Goal: Task Accomplishment & Management: Use online tool/utility

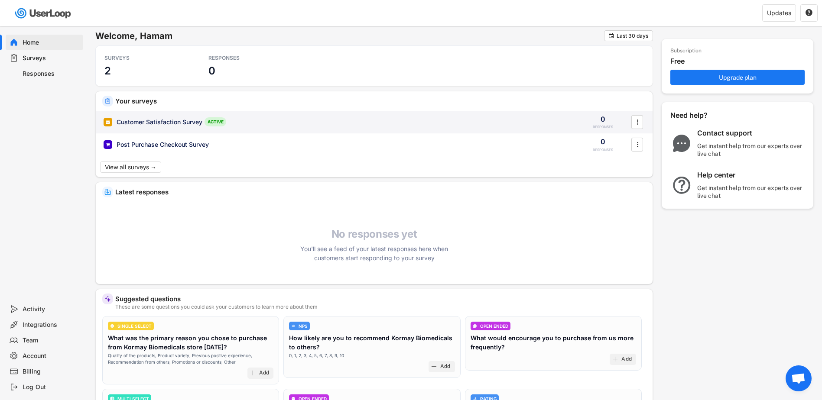
click at [149, 124] on div "Customer Satisfaction Survey" at bounding box center [160, 122] width 86 height 9
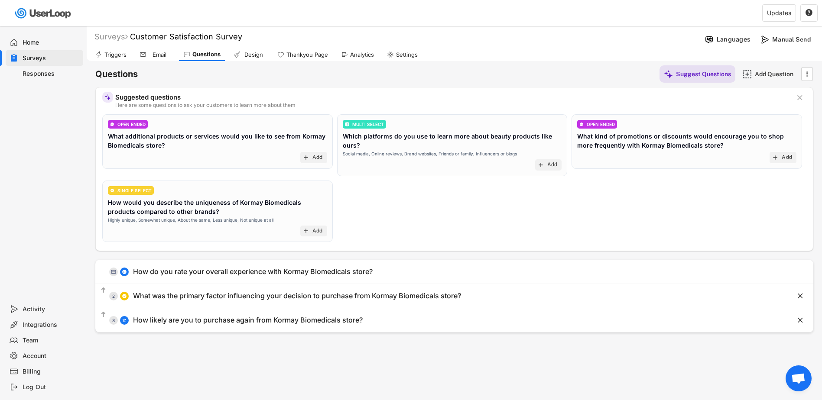
click at [244, 51] on div "Design" at bounding box center [254, 54] width 22 height 7
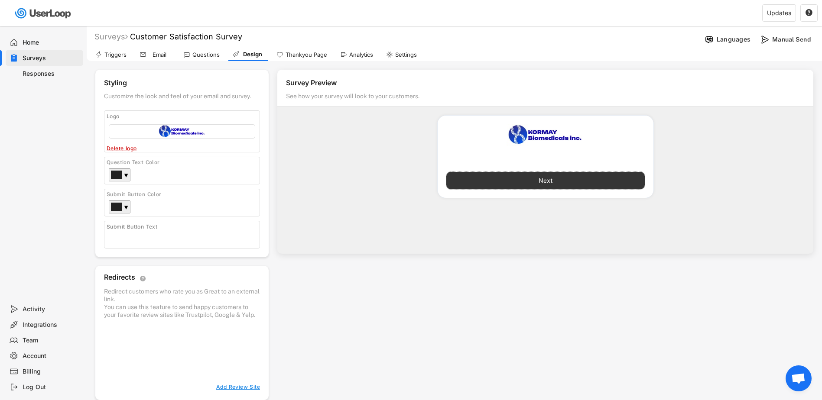
click at [531, 180] on button "Next" at bounding box center [545, 180] width 199 height 17
click at [546, 180] on button "Next" at bounding box center [545, 180] width 199 height 17
click at [147, 54] on div "Email" at bounding box center [154, 54] width 39 height 13
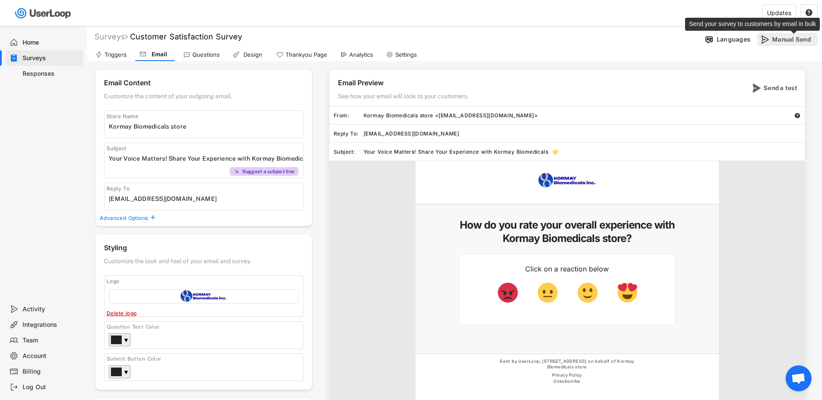
click at [785, 39] on div "Manual Send" at bounding box center [793, 40] width 43 height 8
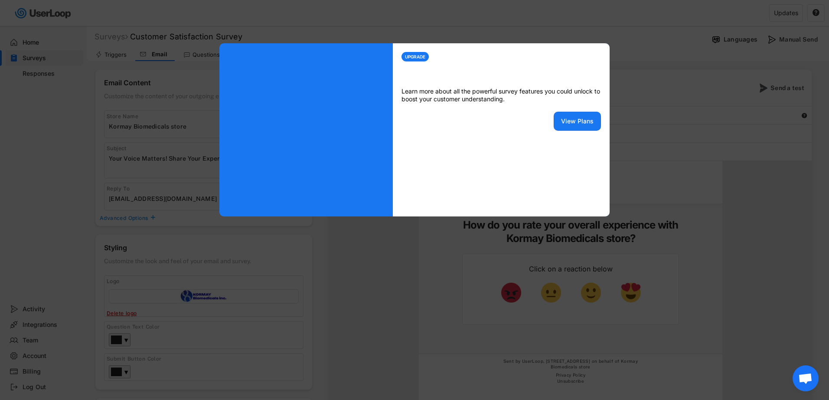
drag, startPoint x: 499, startPoint y: 17, endPoint x: 503, endPoint y: 19, distance: 4.5
click at [499, 17] on div at bounding box center [414, 200] width 829 height 400
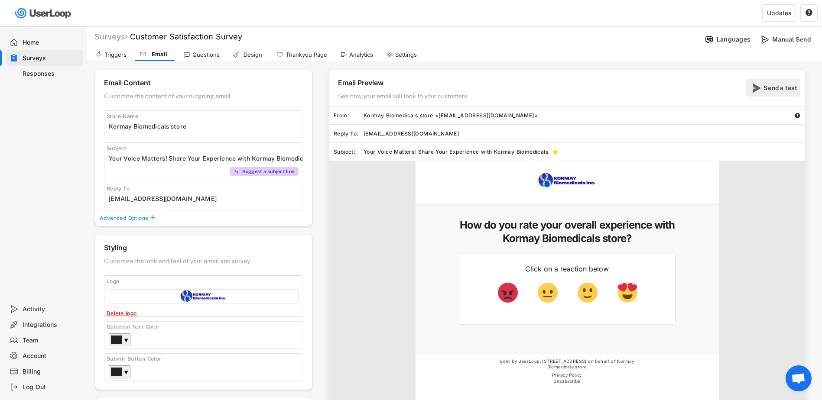
click at [766, 87] on div "Send a test" at bounding box center [781, 88] width 35 height 8
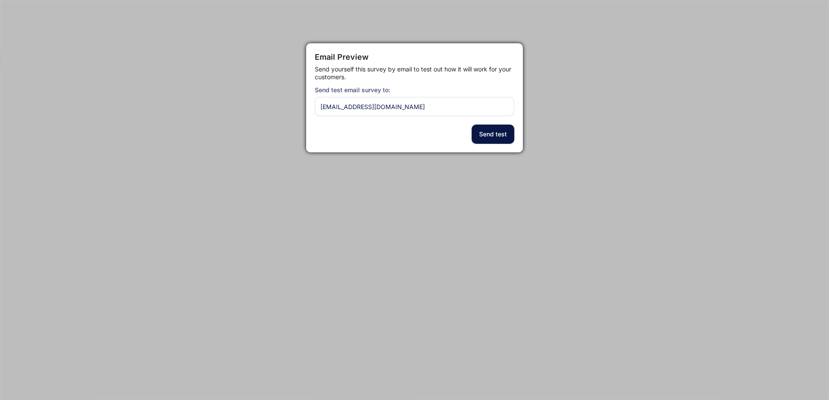
click at [492, 133] on button "Send test" at bounding box center [493, 134] width 42 height 19
